Goal: Task Accomplishment & Management: Complete application form

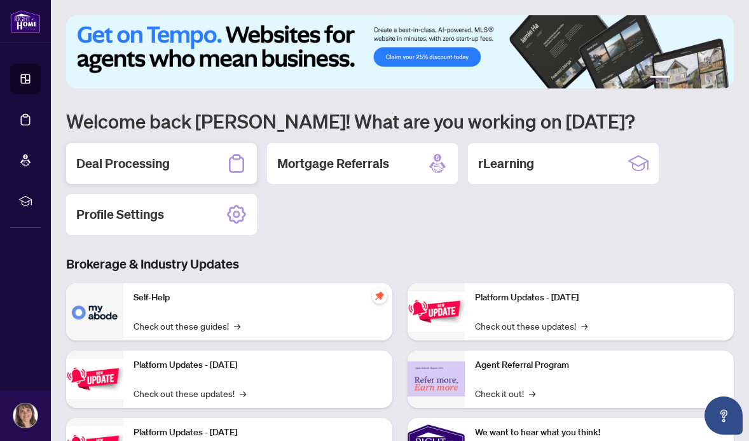
click at [169, 157] on div "Deal Processing" at bounding box center [161, 163] width 191 height 41
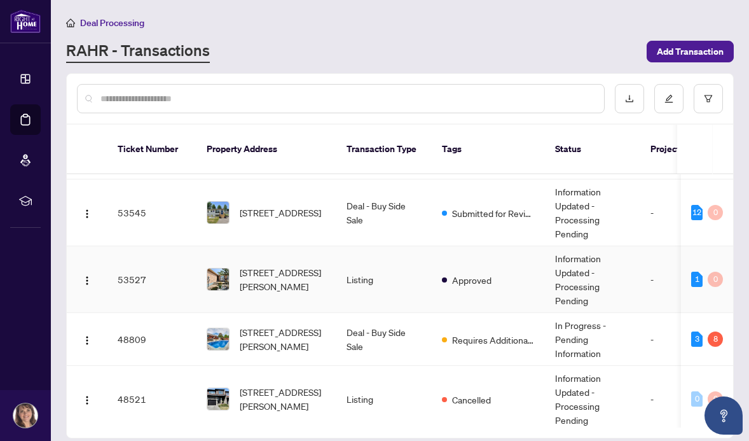
scroll to position [117, 0]
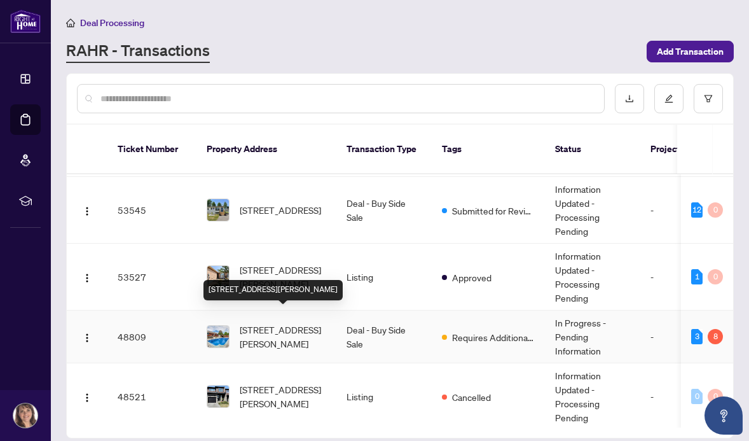
click at [261, 322] on span "[STREET_ADDRESS][PERSON_NAME]" at bounding box center [283, 336] width 86 height 28
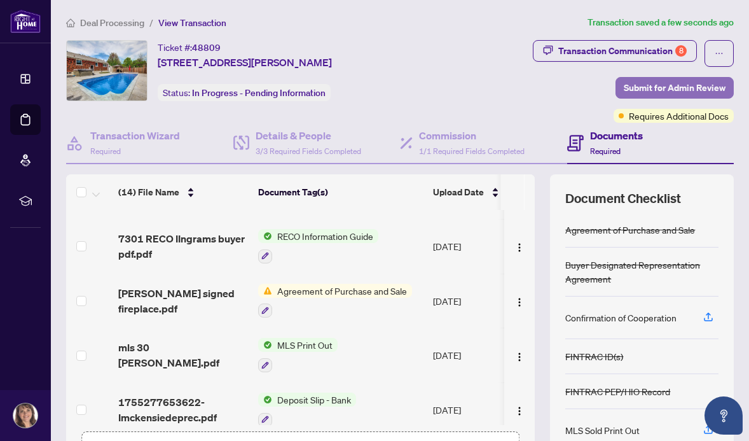
click at [664, 86] on span "Submit for Admin Review" at bounding box center [675, 88] width 102 height 20
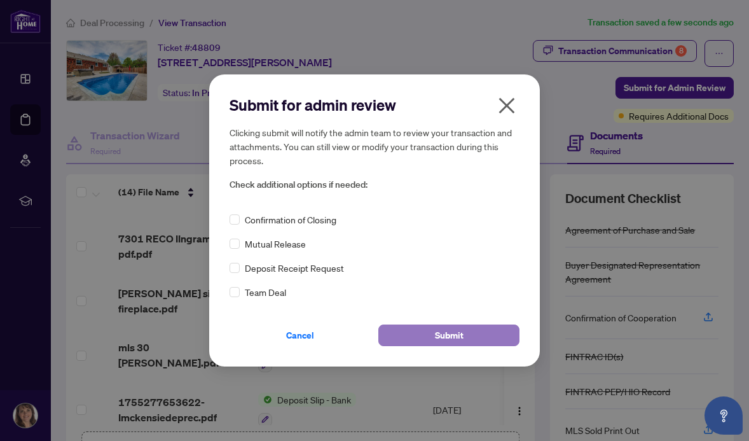
click at [444, 333] on span "Submit" at bounding box center [449, 335] width 29 height 20
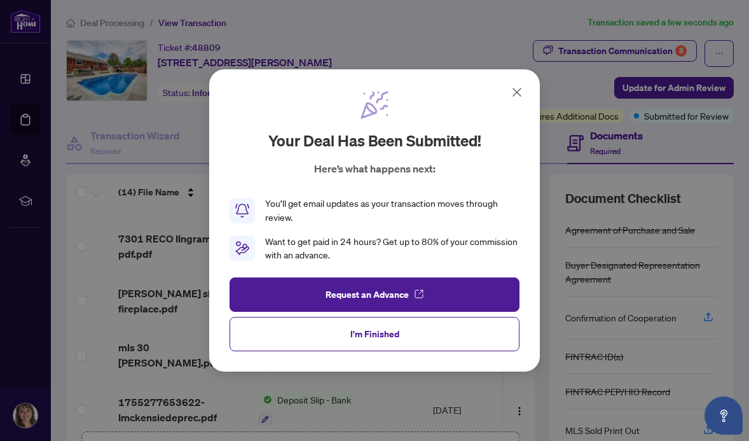
click at [519, 92] on icon at bounding box center [516, 92] width 15 height 15
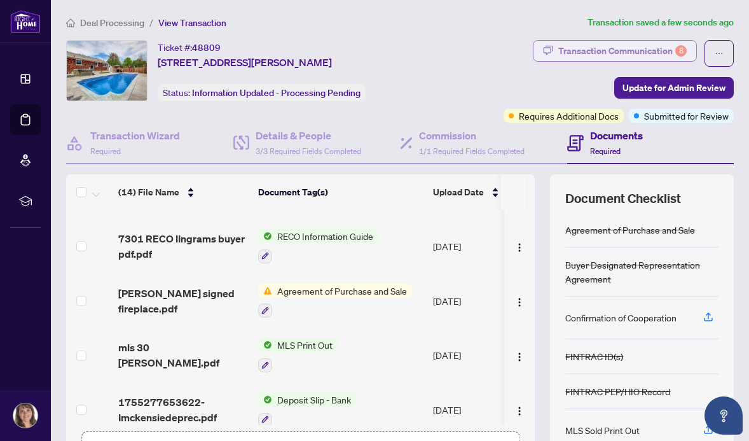
click at [603, 47] on div "Transaction Communication 8" at bounding box center [622, 51] width 128 height 20
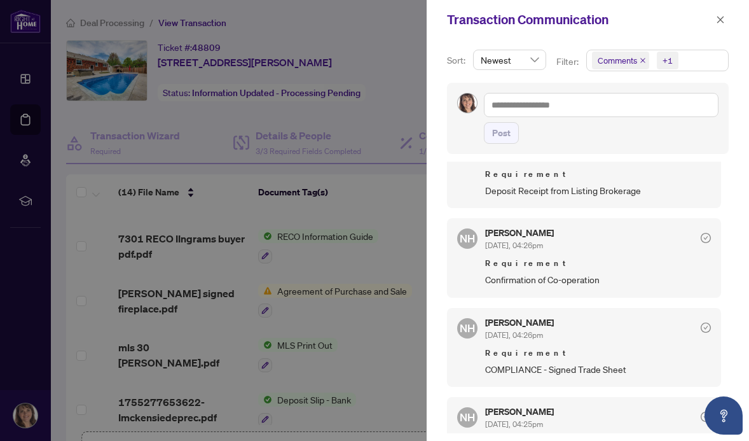
scroll to position [132, 0]
